Goal: Information Seeking & Learning: Learn about a topic

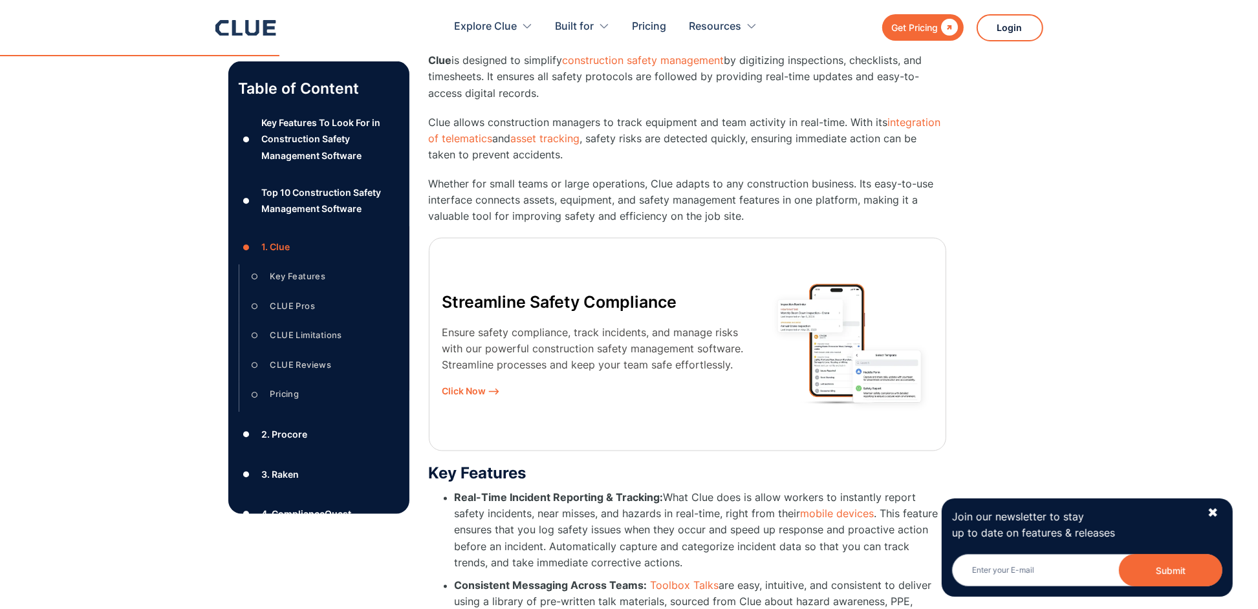
scroll to position [2199, 0]
click at [303, 337] on div "CLUE Limitations" at bounding box center [306, 335] width 72 height 16
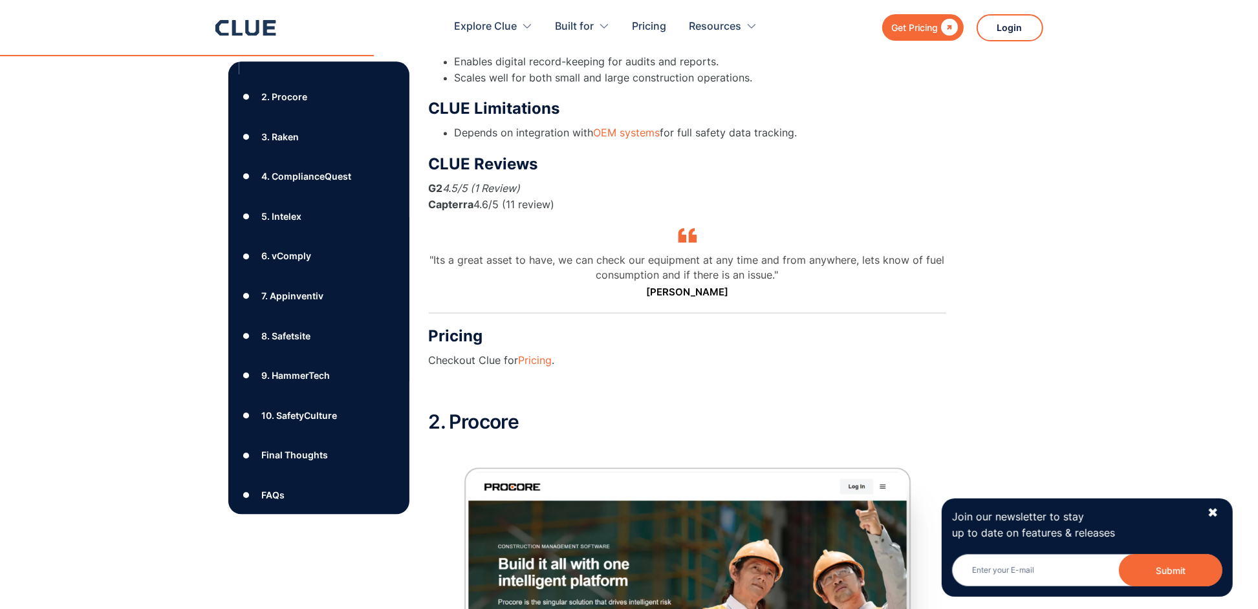
scroll to position [346, 0]
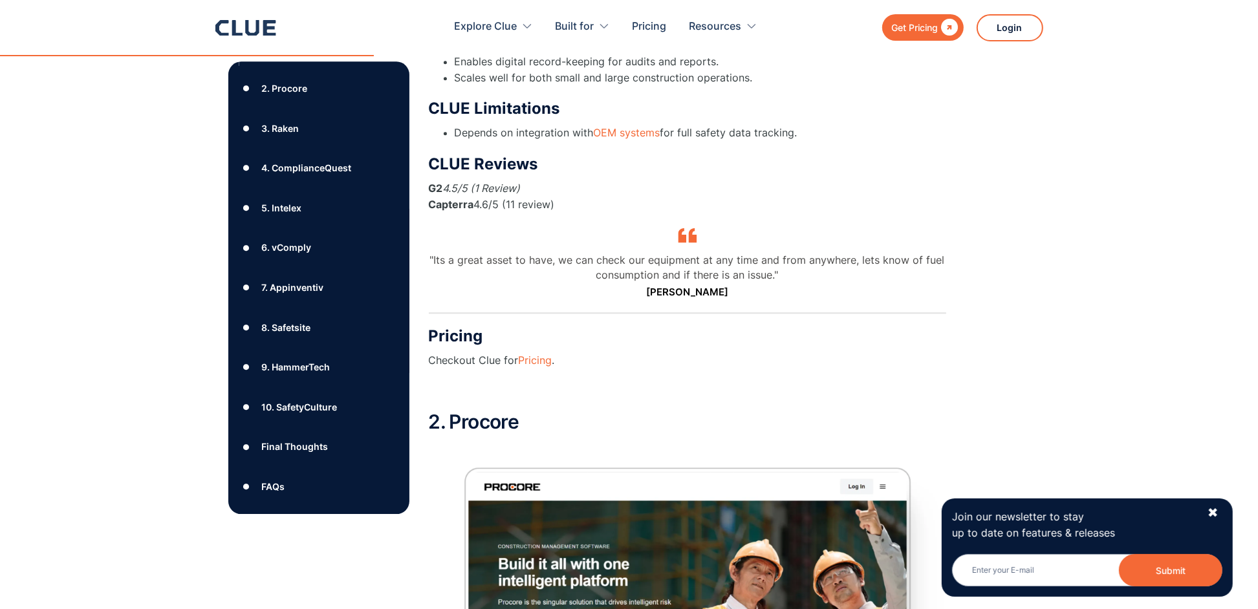
click at [303, 403] on div "10. SafetyCulture" at bounding box center [299, 407] width 76 height 16
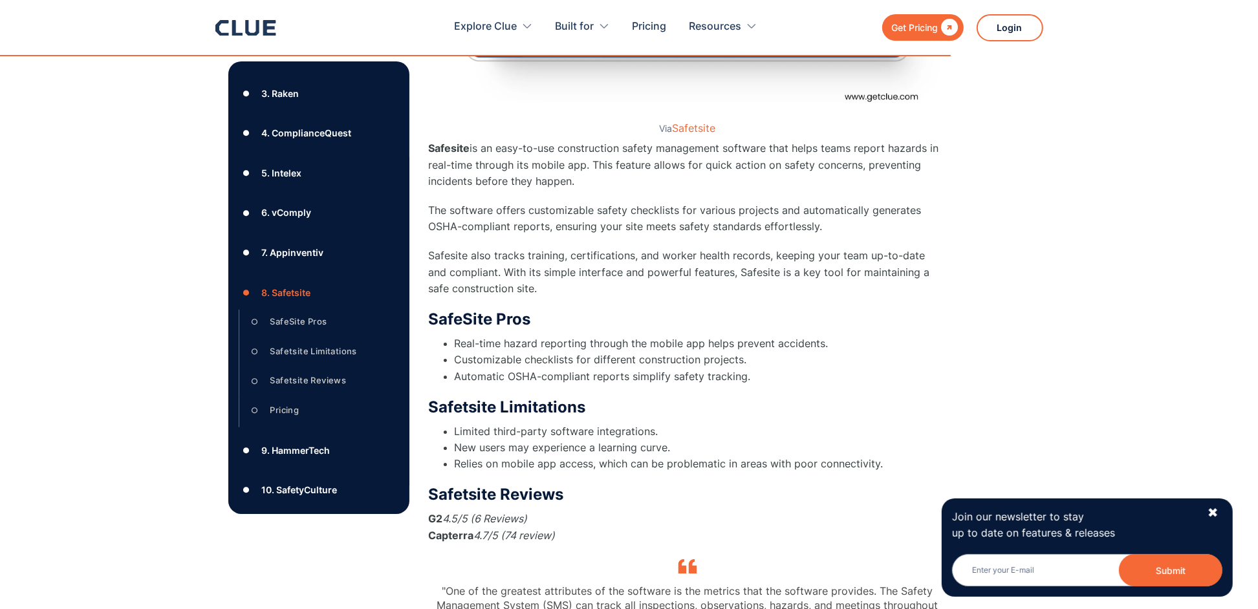
scroll to position [9521, 0]
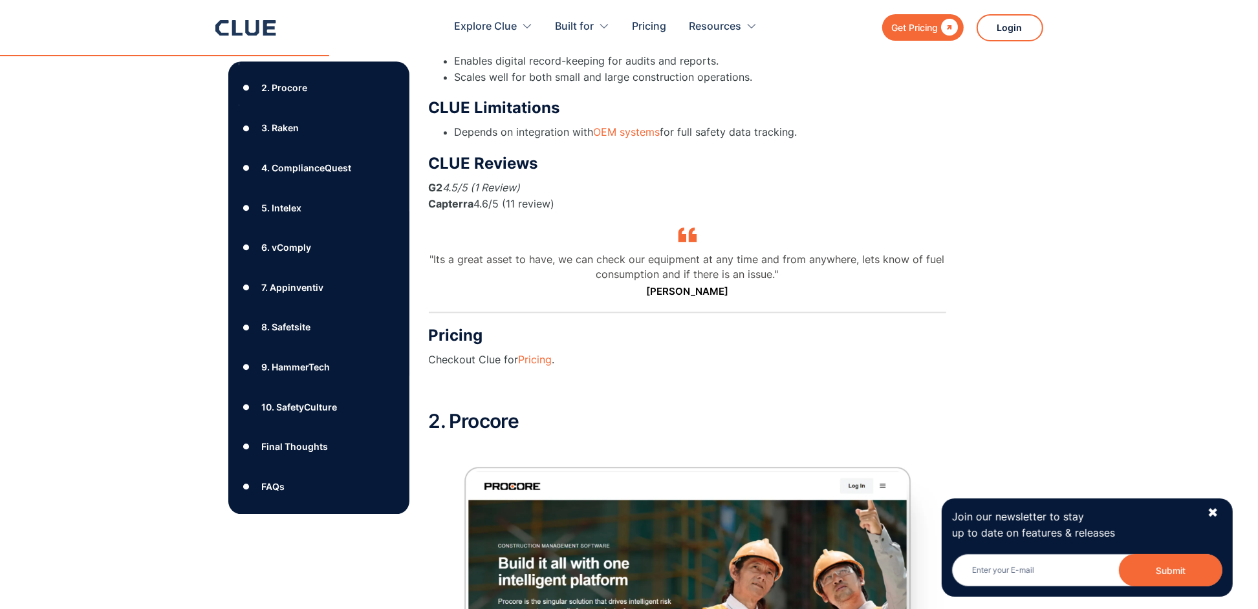
scroll to position [346, 0]
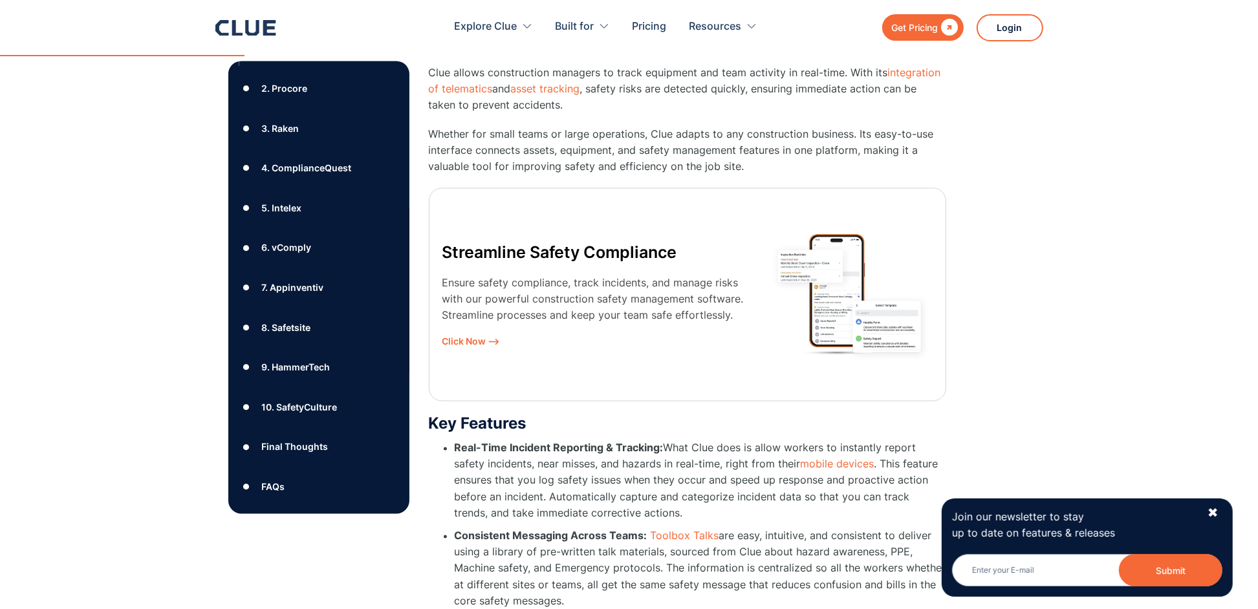
scroll to position [2210, 0]
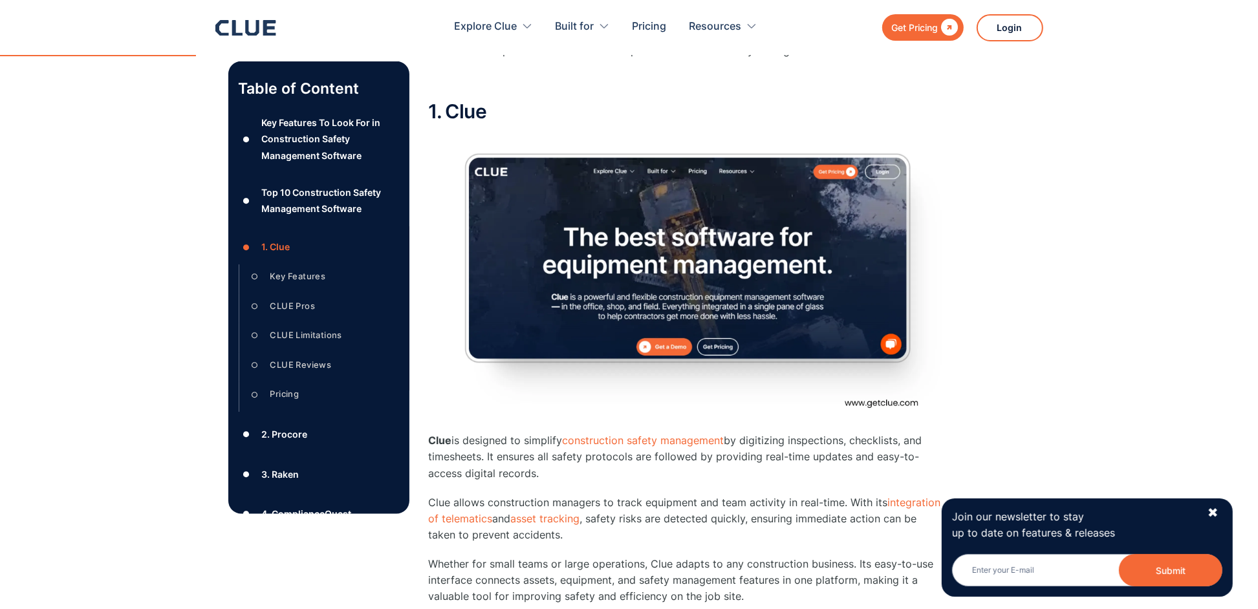
scroll to position [1819, 0]
